Goal: Check status: Check status

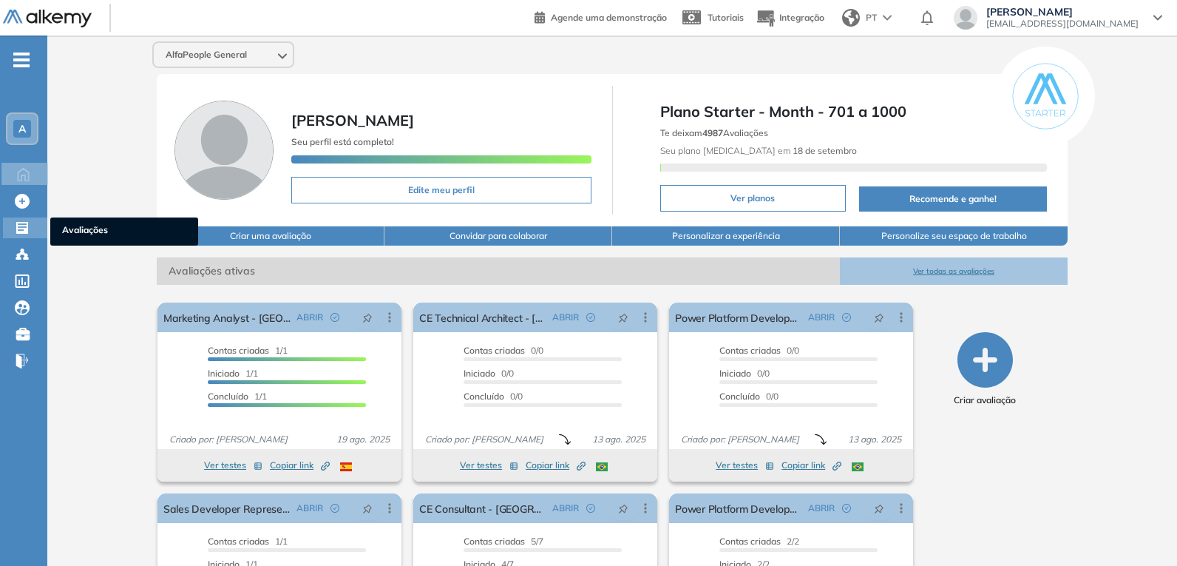
click at [23, 223] on icon at bounding box center [22, 228] width 12 height 12
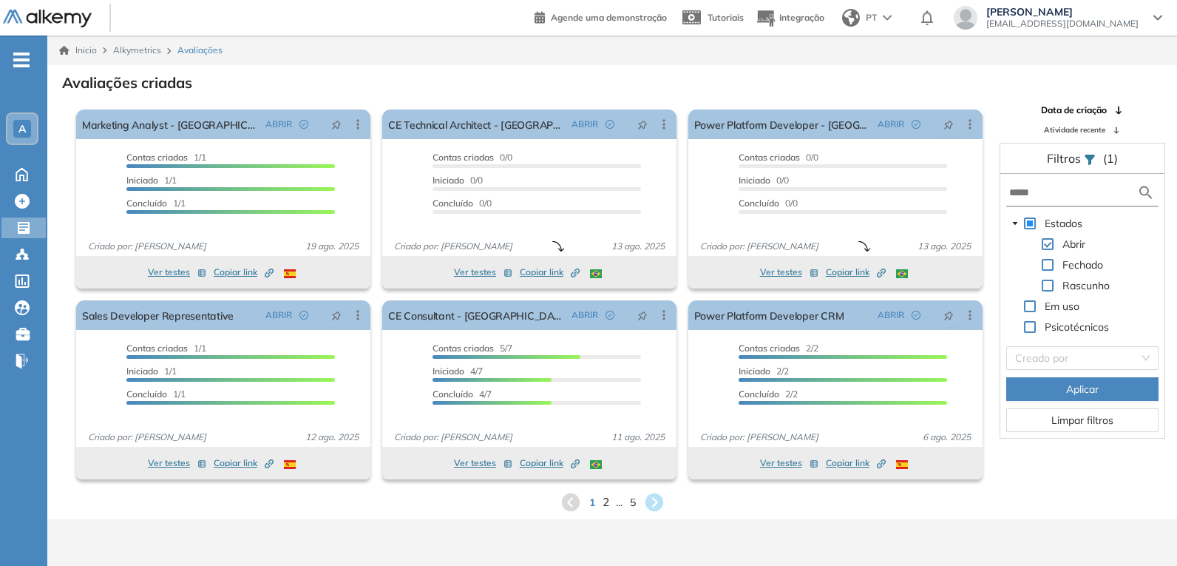
click at [604, 503] on span "2" at bounding box center [605, 501] width 7 height 17
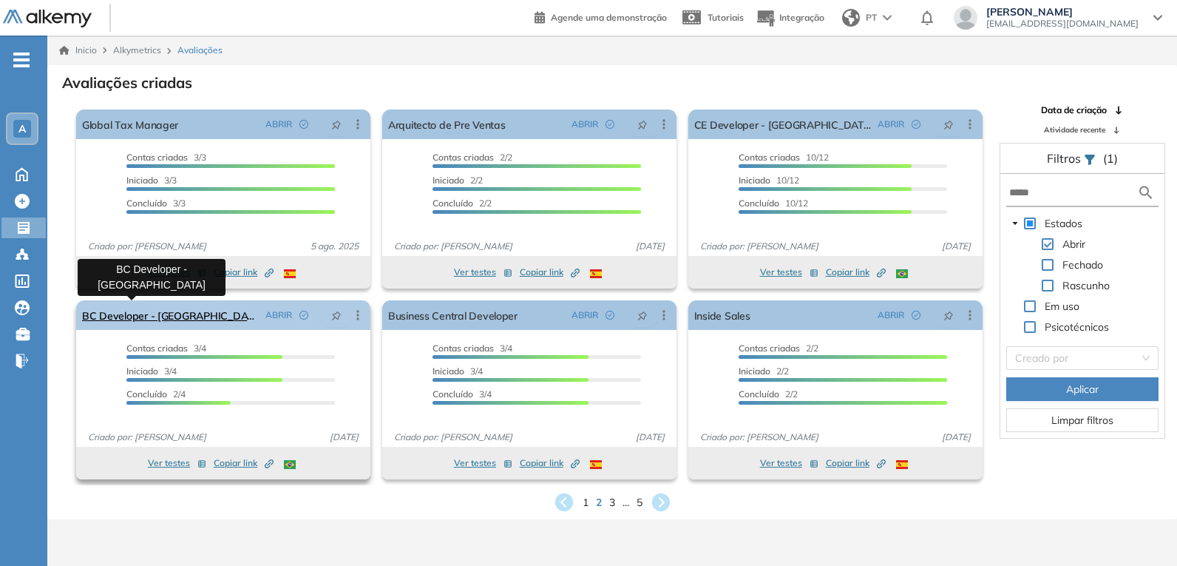
click at [151, 314] on link "BC Developer - [GEOGRAPHIC_DATA]" at bounding box center [171, 315] width 178 height 30
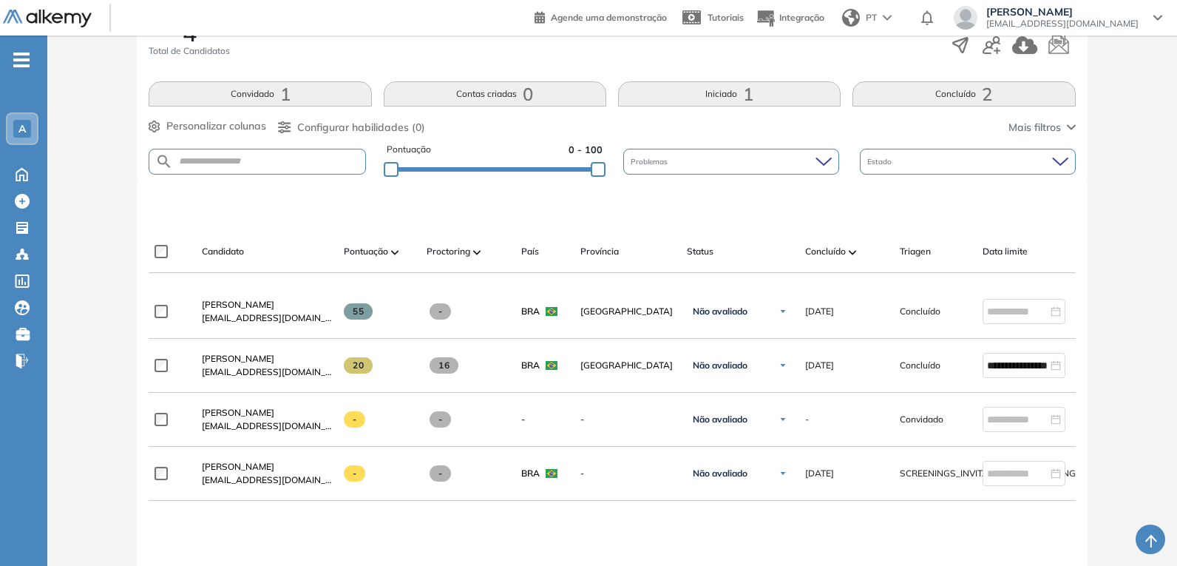
scroll to position [296, 0]
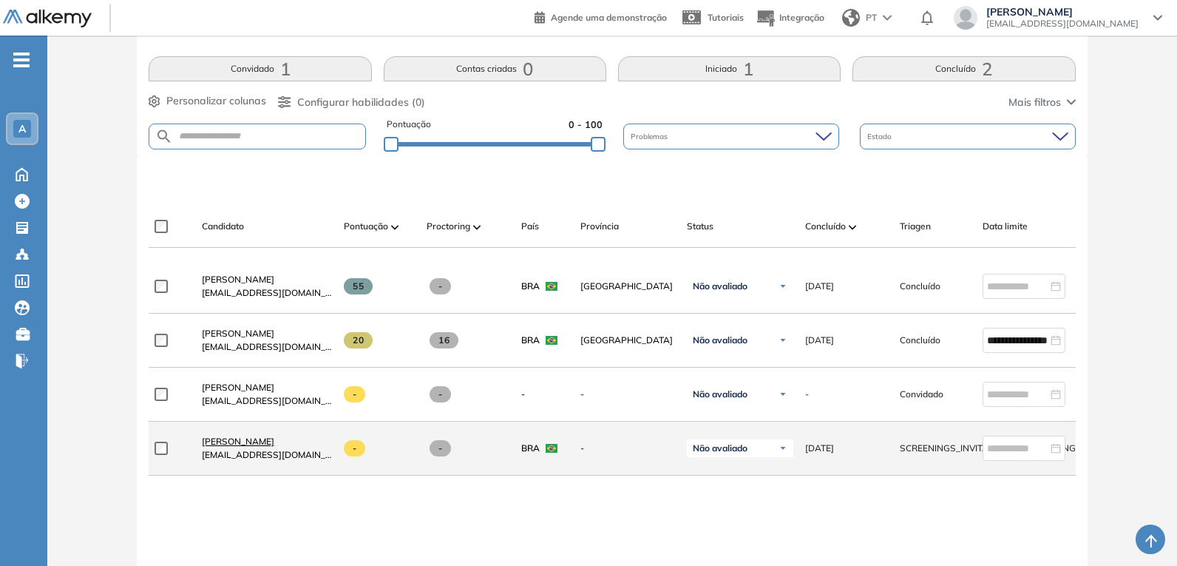
click at [251, 447] on span "[PERSON_NAME]" at bounding box center [238, 441] width 72 height 11
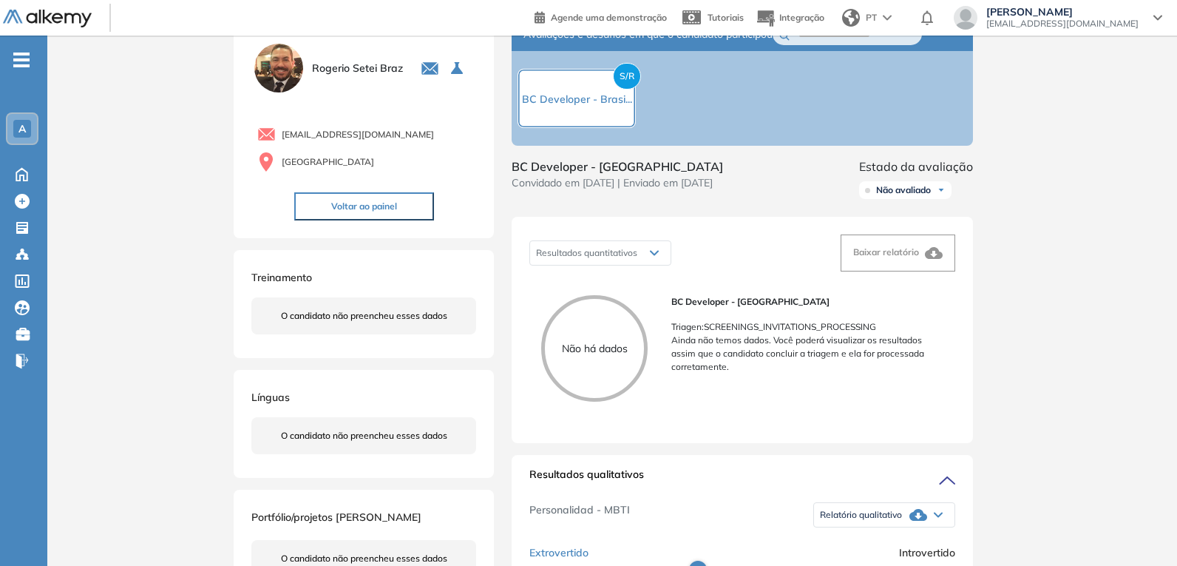
scroll to position [74, 0]
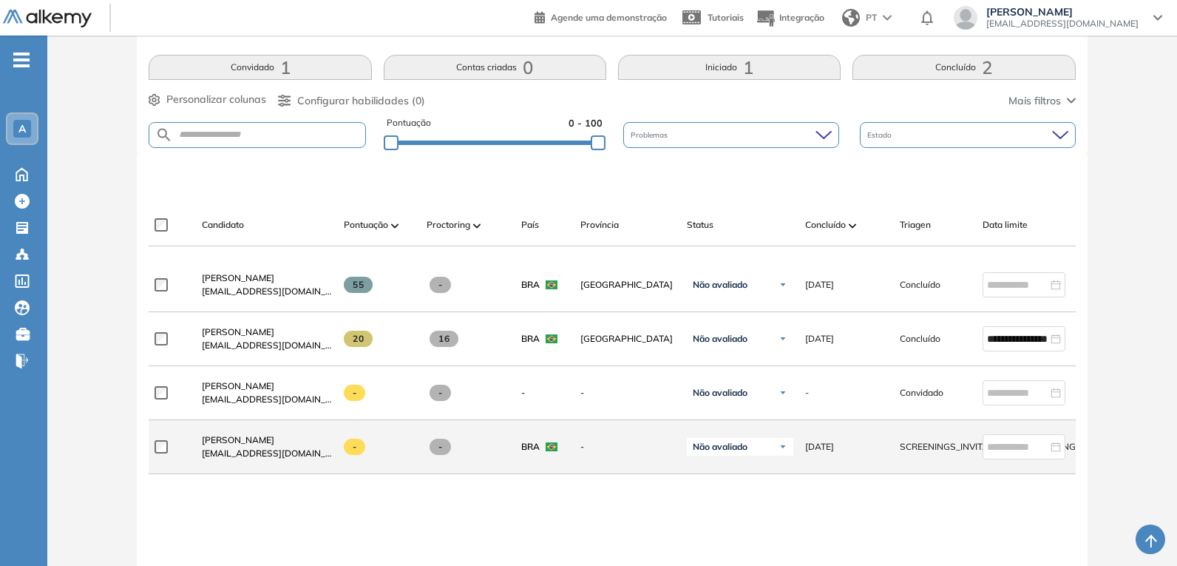
scroll to position [370, 0]
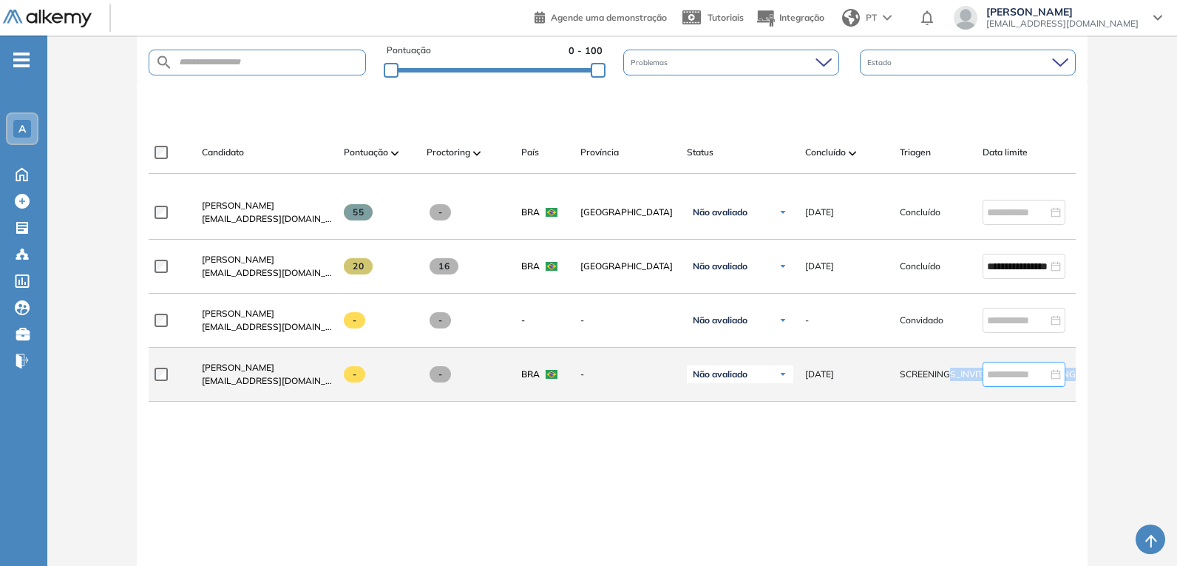
drag, startPoint x: 953, startPoint y: 384, endPoint x: 993, endPoint y: 381, distance: 40.0
click at [993, 381] on div "[PERSON_NAME] Braz [EMAIL_ADDRESS][DOMAIN_NAME] - - BRA - Não avaliado Não aval…" at bounding box center [646, 375] width 994 height 54
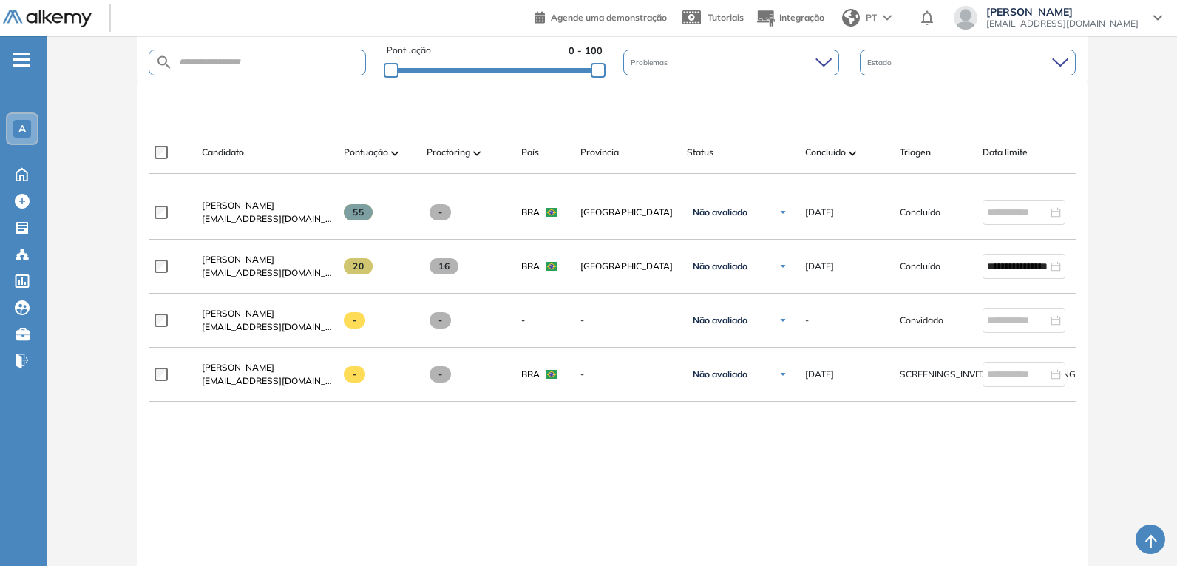
click at [934, 456] on div "**********" at bounding box center [612, 418] width 927 height 464
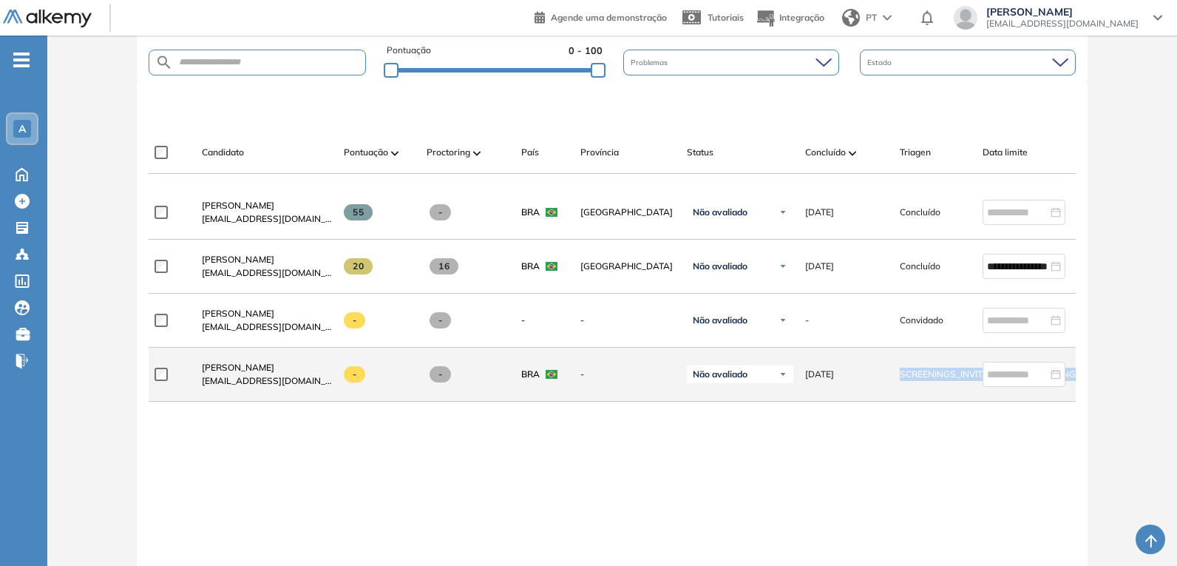
drag, startPoint x: 894, startPoint y: 377, endPoint x: 1075, endPoint y: 382, distance: 180.5
click at [1077, 382] on div "**********" at bounding box center [612, 377] width 950 height 592
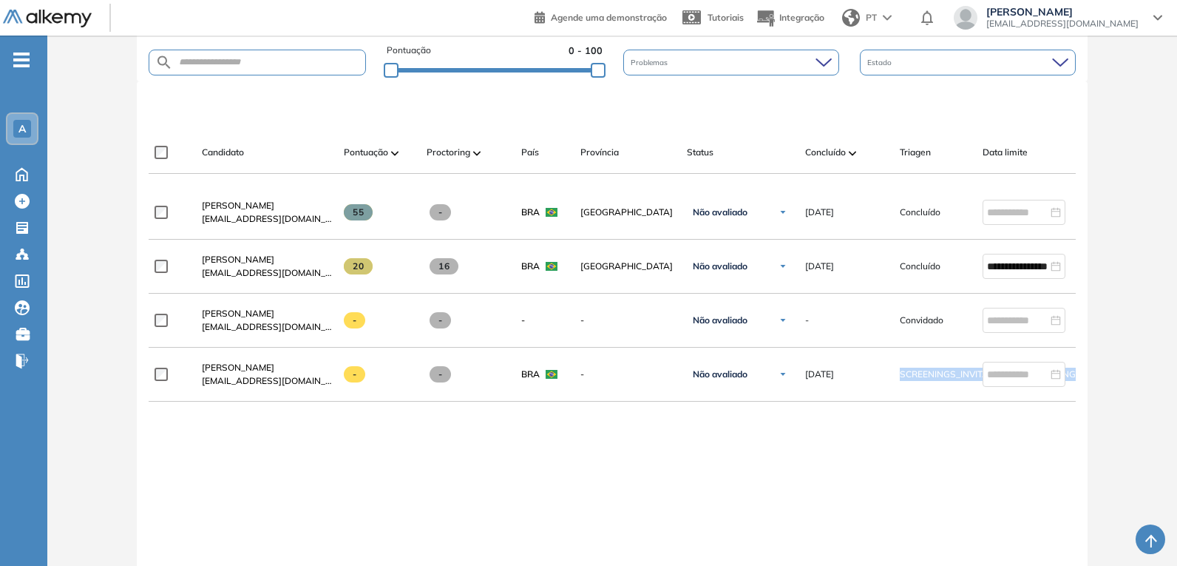
copy div "SCREENINGS_INVITATIONS_PROCESSING linkedin Visualizar perfil Enviar e-mail Esco…"
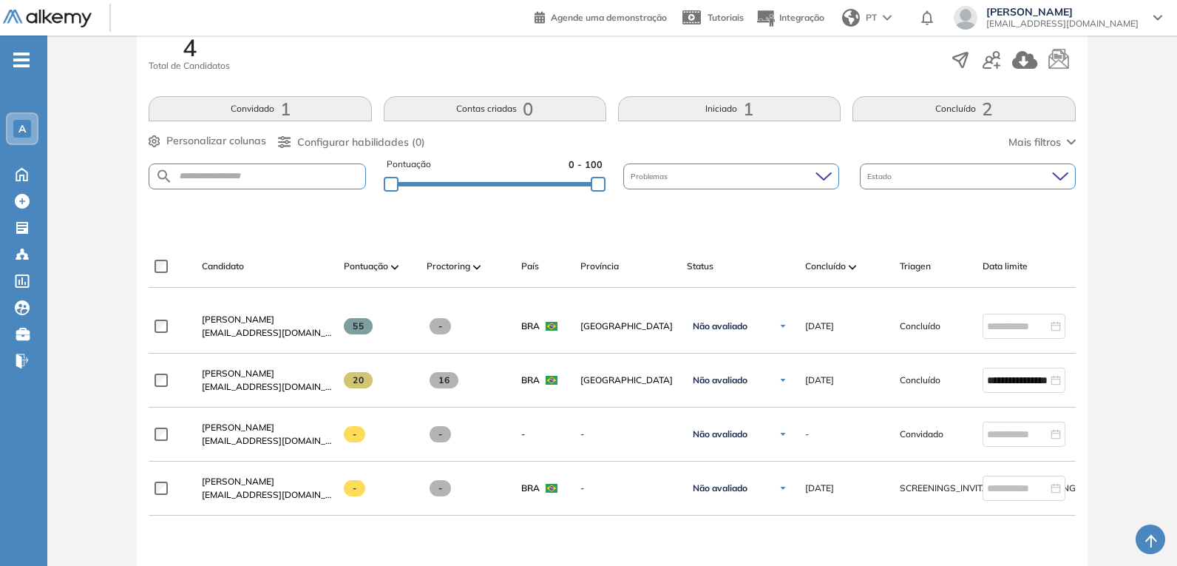
scroll to position [296, 0]
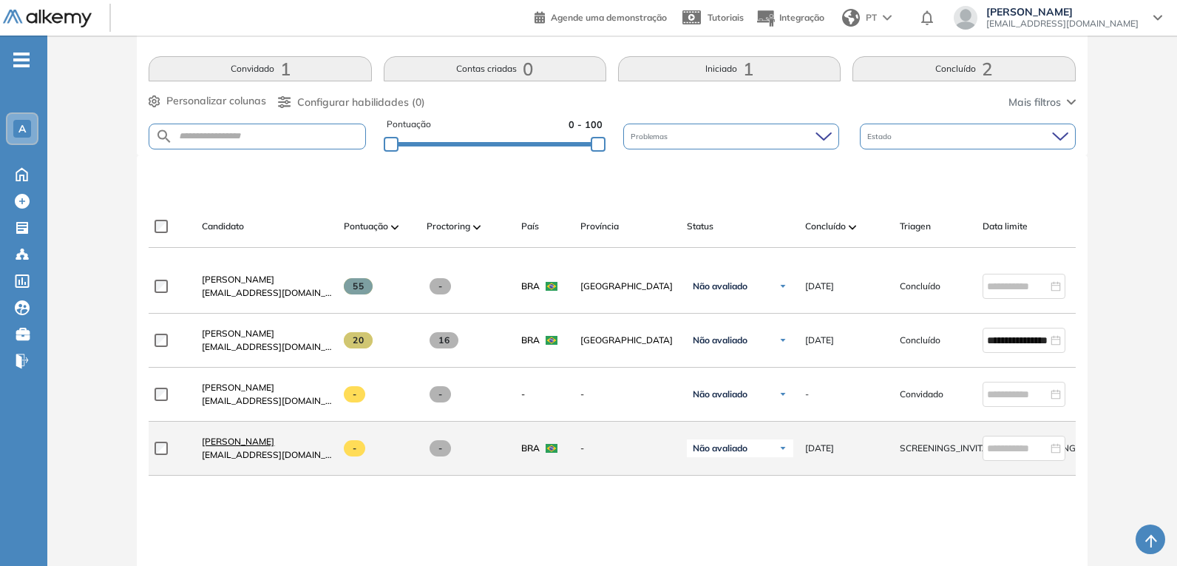
click at [265, 447] on span "[PERSON_NAME]" at bounding box center [238, 441] width 72 height 11
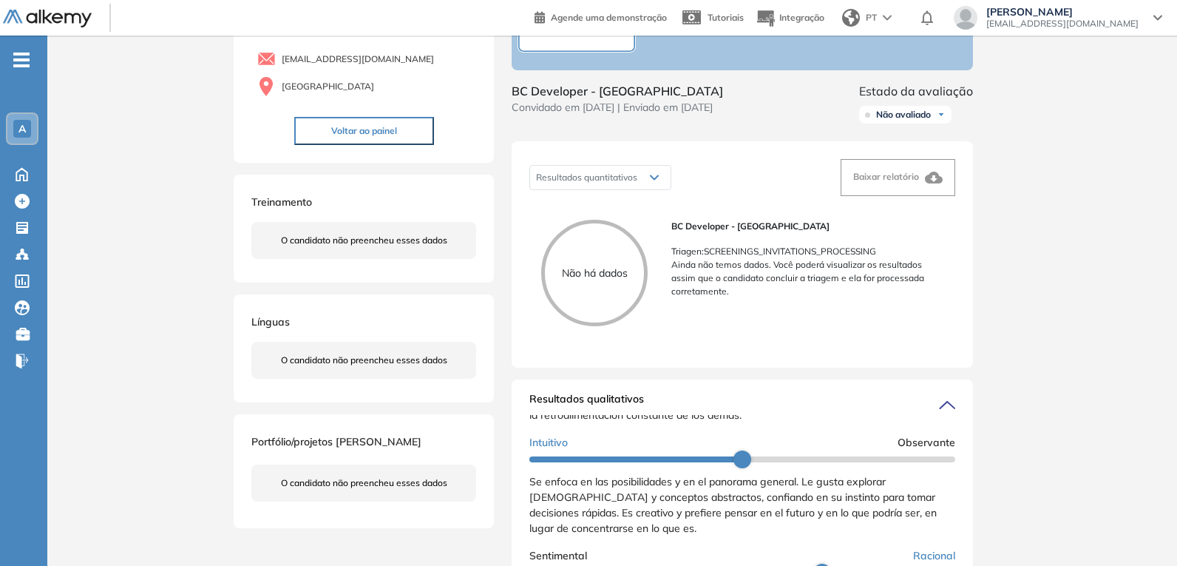
scroll to position [148, 0]
